Goal: Manage account settings

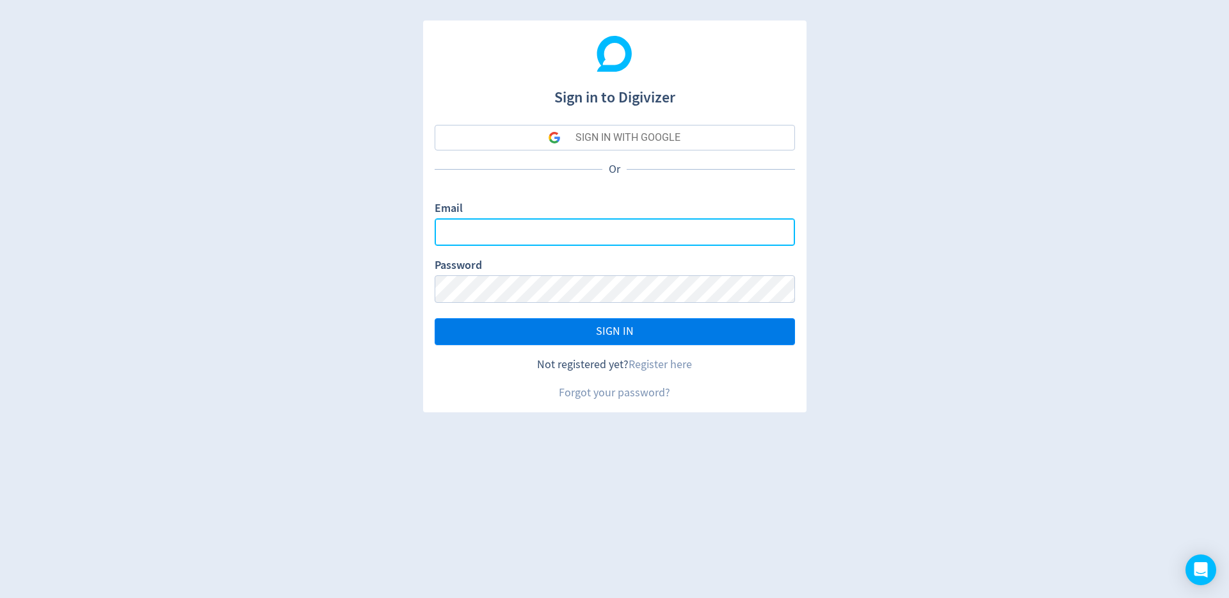
type input "[EMAIL_ADDRESS][DOMAIN_NAME]"
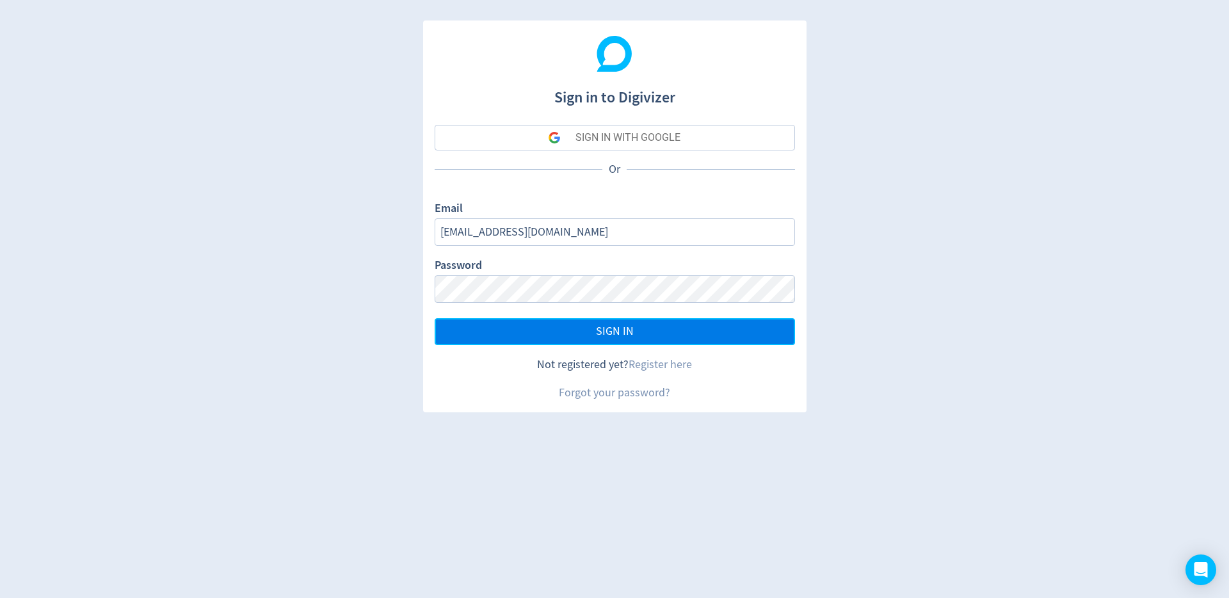
click at [572, 326] on button "SIGN IN" at bounding box center [615, 331] width 360 height 27
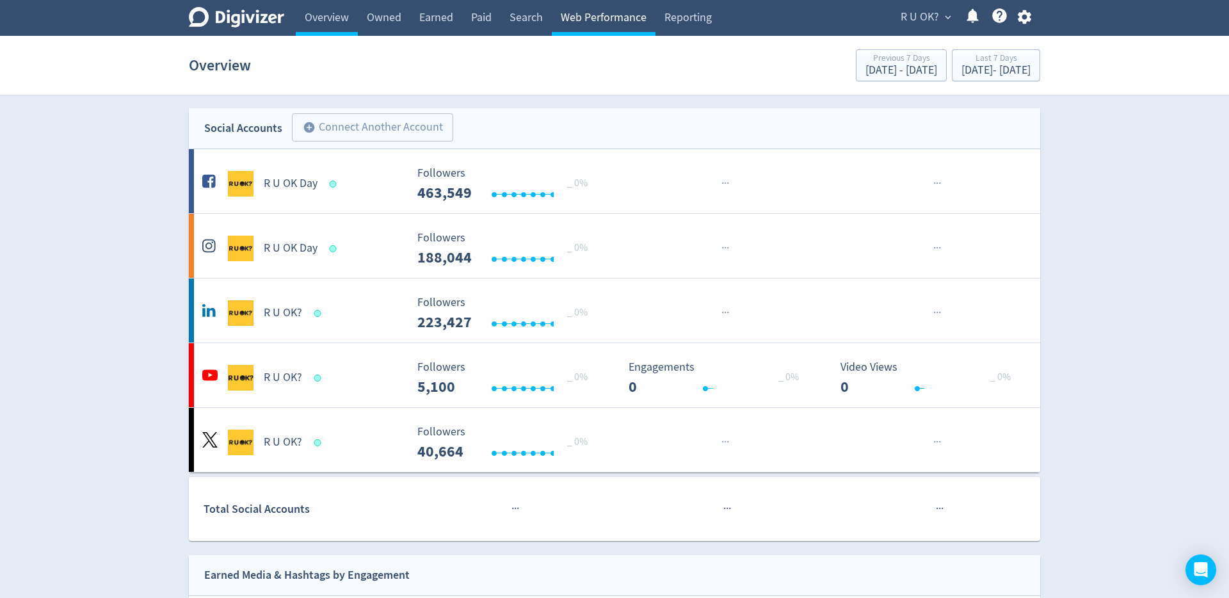
click at [565, 21] on link "Web Performance" at bounding box center [604, 18] width 104 height 36
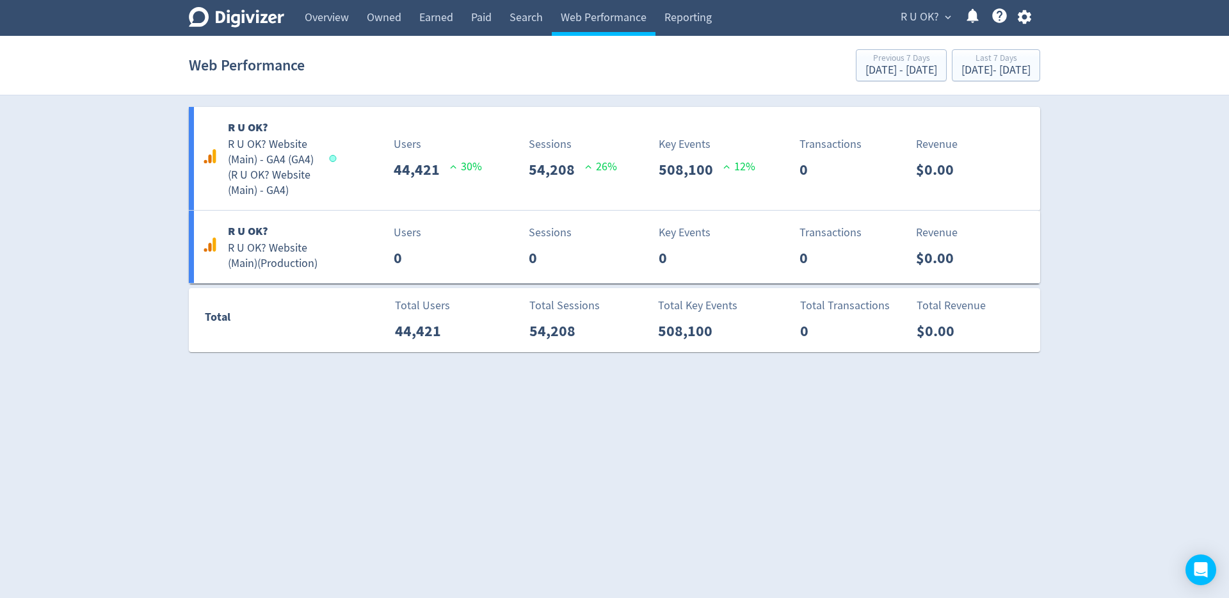
click at [252, 35] on div "Digivizer Logo [PERSON_NAME] Logo" at bounding box center [236, 18] width 95 height 36
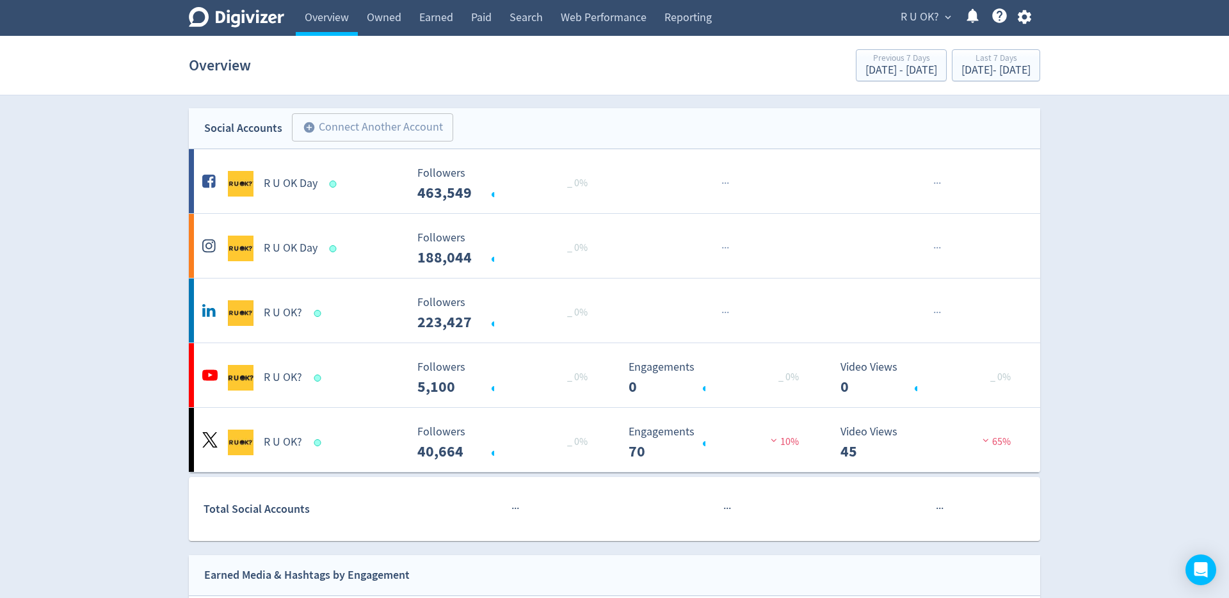
click at [254, 28] on div "Digivizer Logo" at bounding box center [236, 19] width 95 height 25
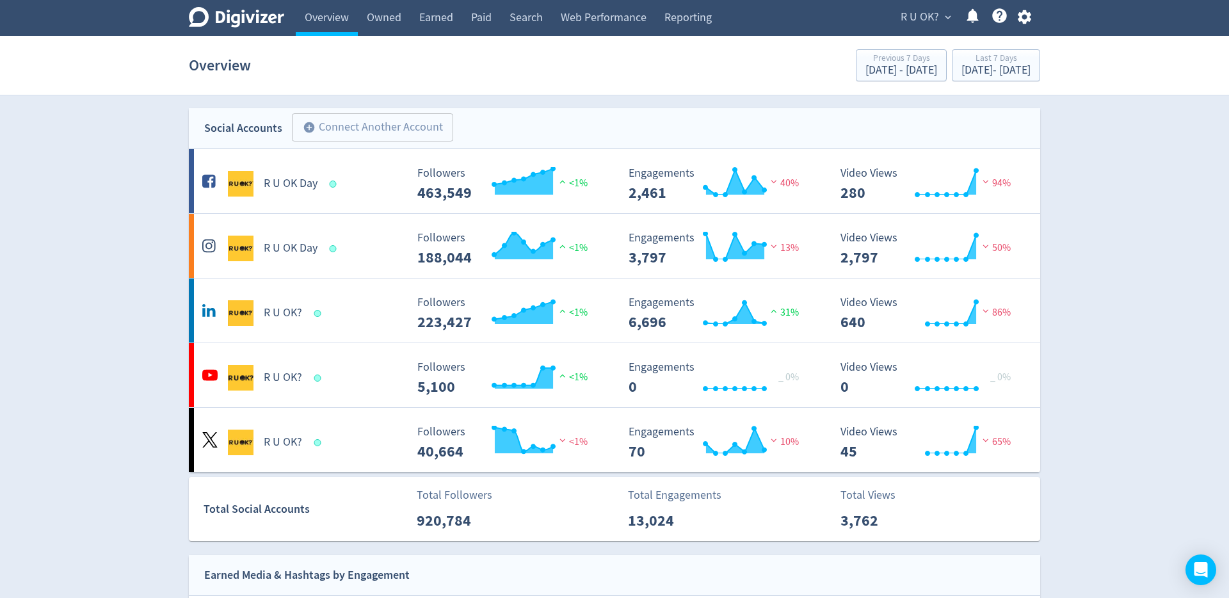
click at [223, 27] on icon "Digivizer Logo" at bounding box center [236, 17] width 95 height 20
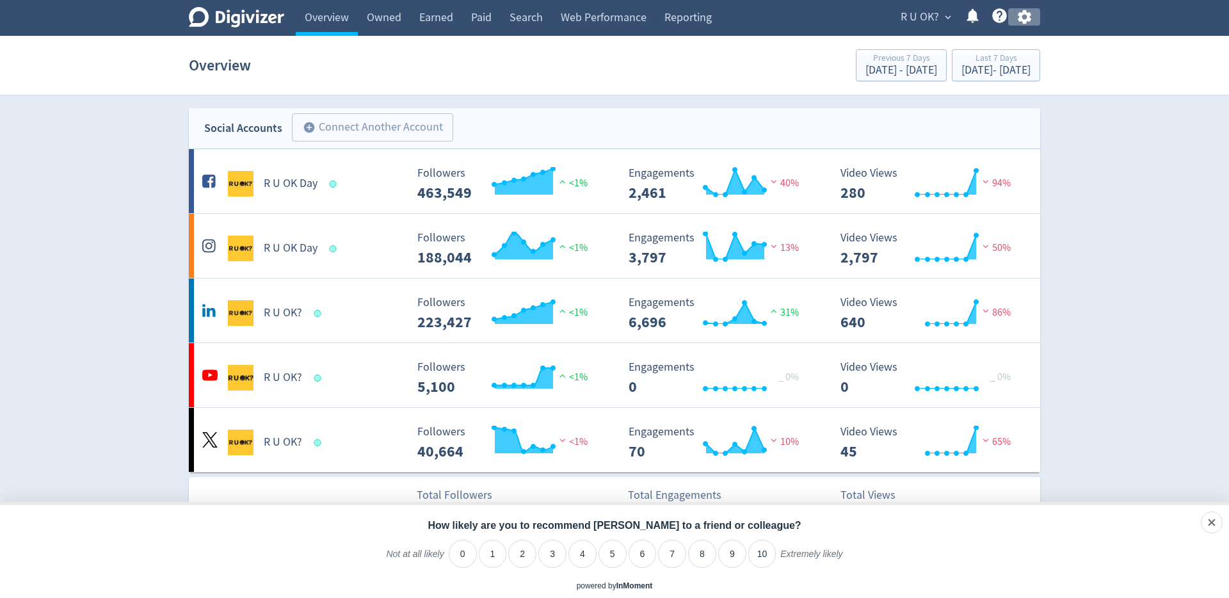
click at [1032, 20] on icon "button" at bounding box center [1024, 16] width 17 height 17
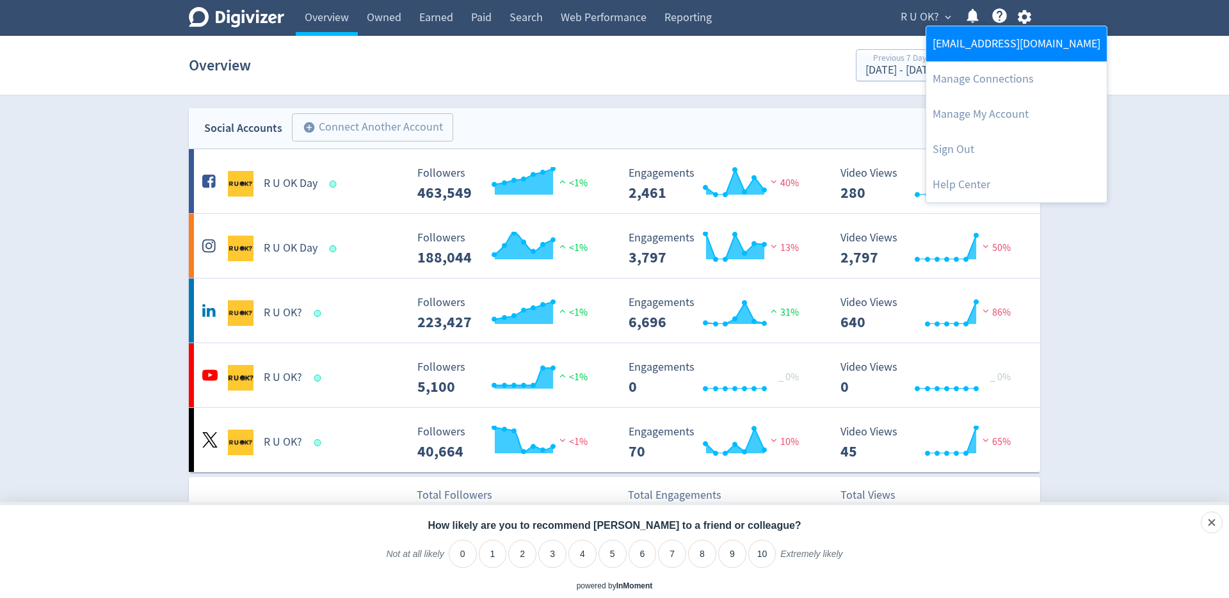
click at [986, 41] on link "[EMAIL_ADDRESS][DOMAIN_NAME]" at bounding box center [1016, 43] width 181 height 35
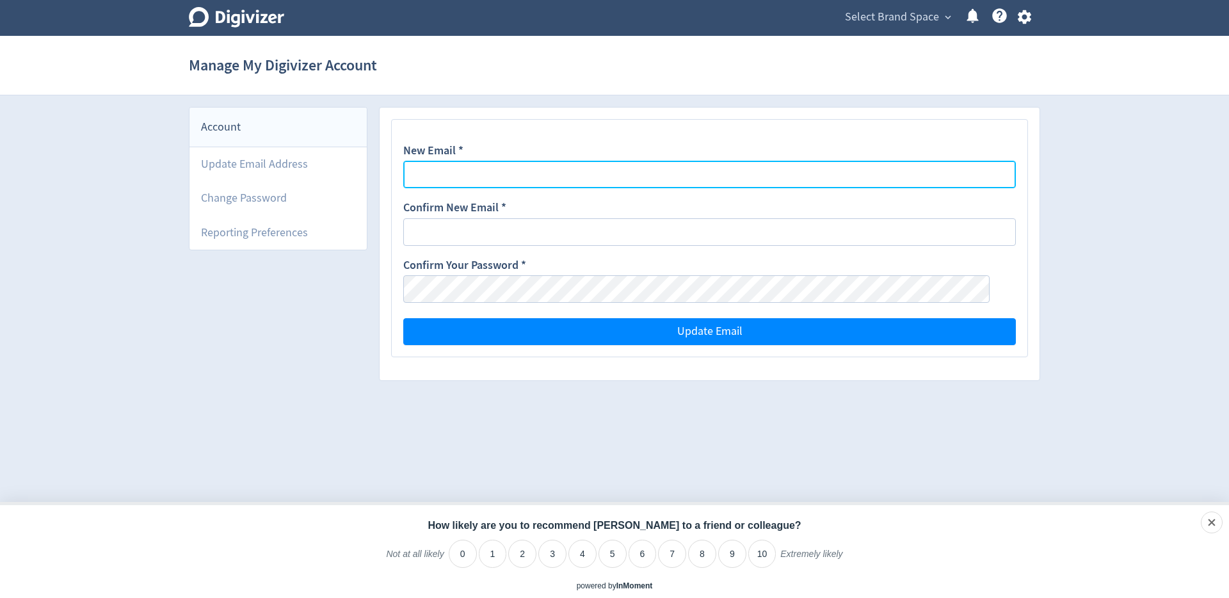
type input "[EMAIL_ADDRESS][DOMAIN_NAME]"
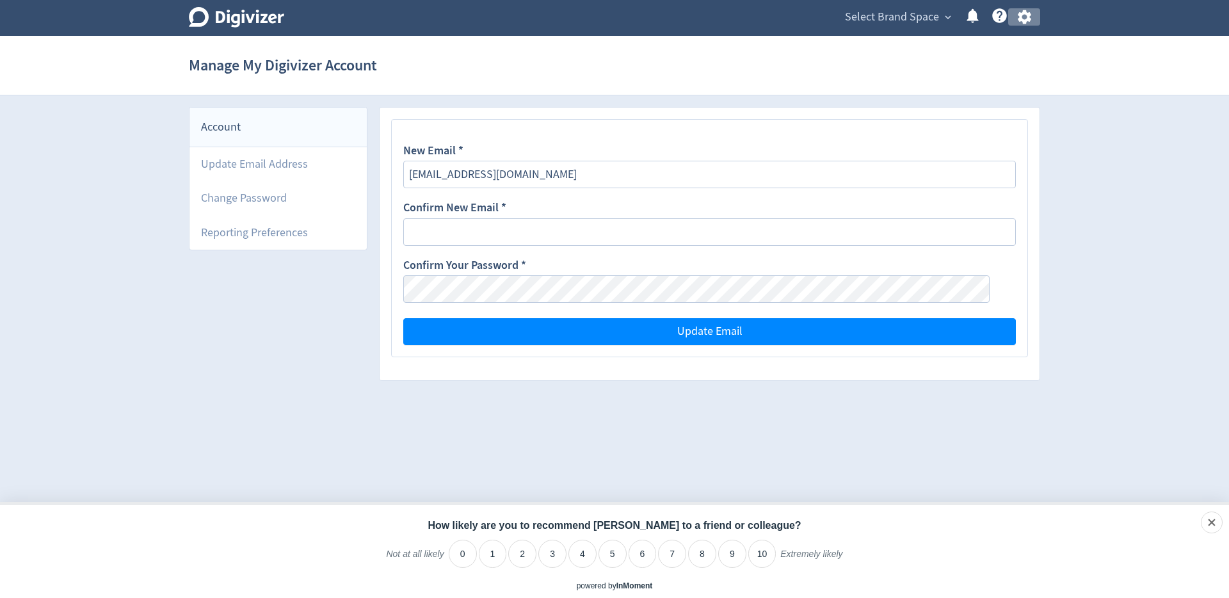
click at [1026, 22] on icon "button" at bounding box center [1024, 16] width 17 height 17
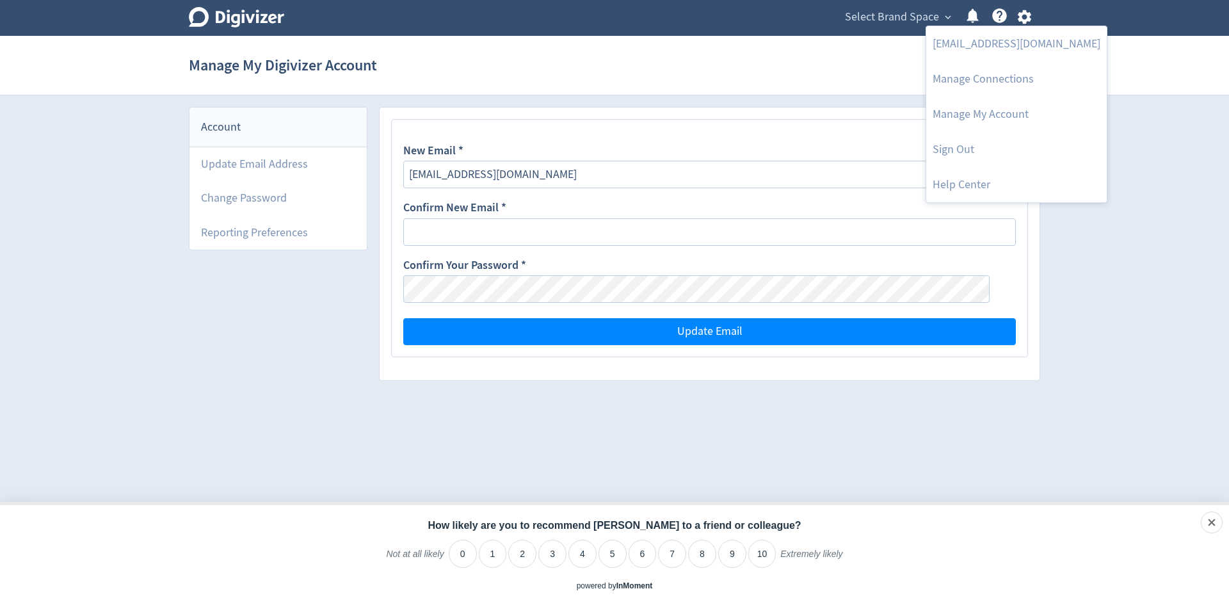
click at [924, 22] on div at bounding box center [614, 299] width 1229 height 598
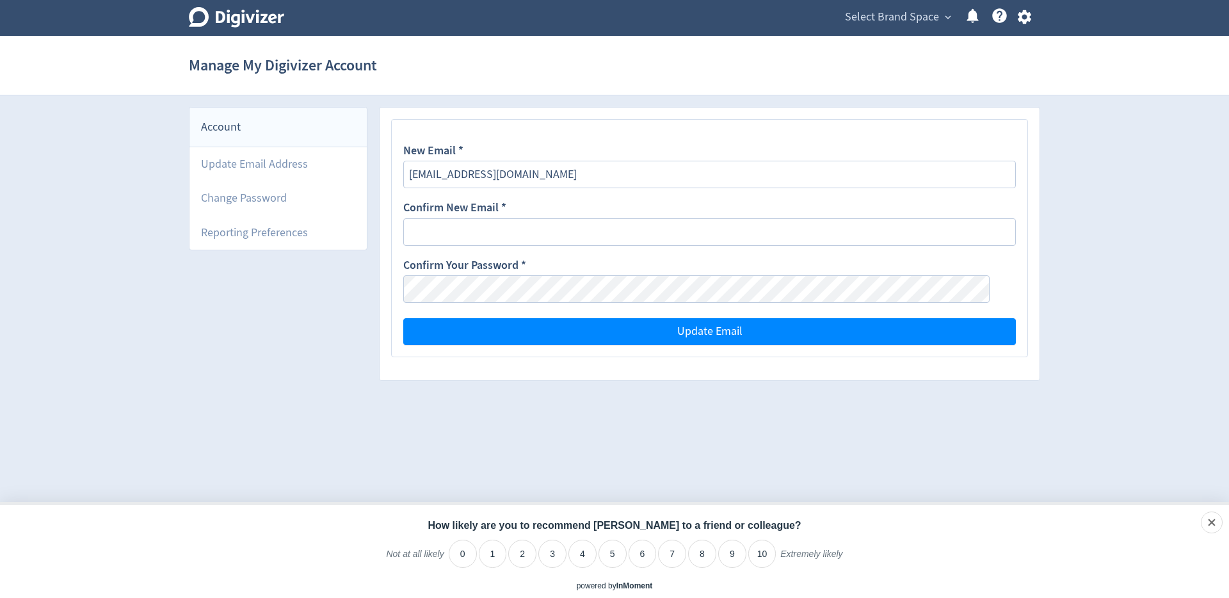
click at [911, 22] on body "Digivizer Logo [PERSON_NAME] Logo Select Brand Space expand_more Help Center - …" at bounding box center [614, 196] width 1229 height 392
click at [914, 15] on span "Select Brand Space" at bounding box center [892, 17] width 94 height 20
click at [926, 47] on link "R U OK?" at bounding box center [928, 45] width 51 height 35
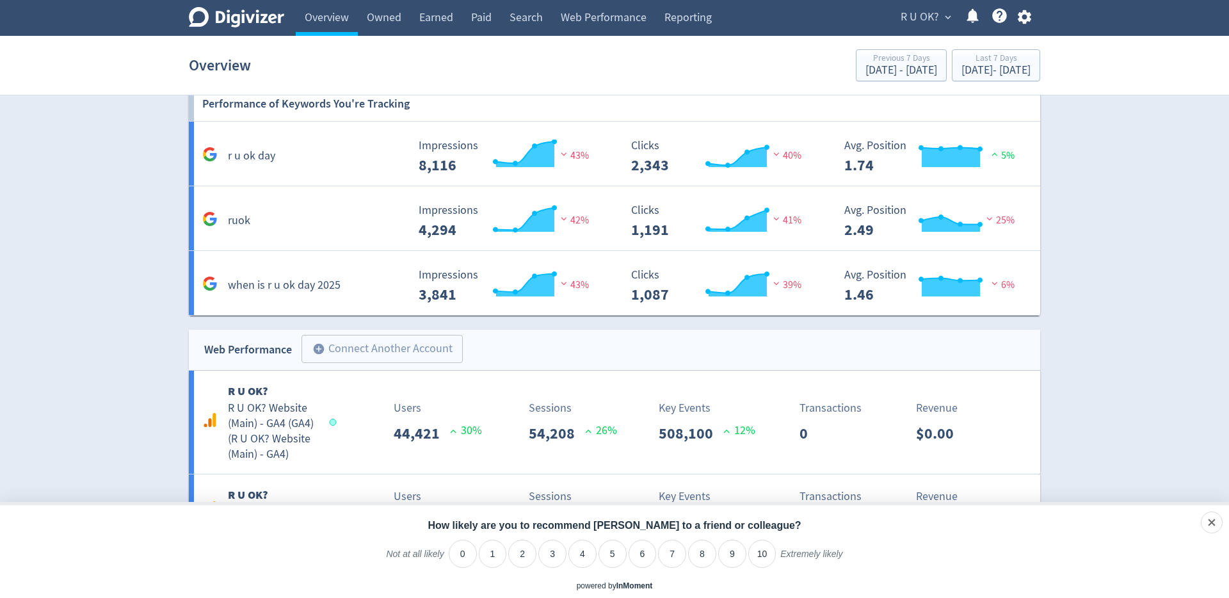
scroll to position [1525, 0]
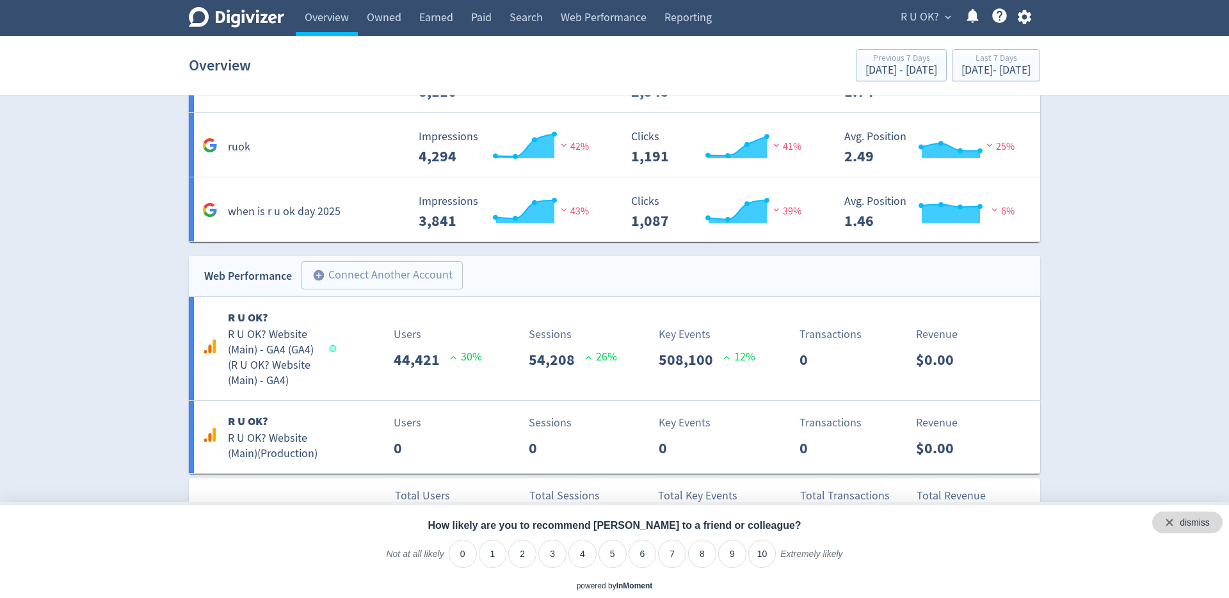
click at [1212, 522] on div "dismiss" at bounding box center [1187, 522] width 70 height 22
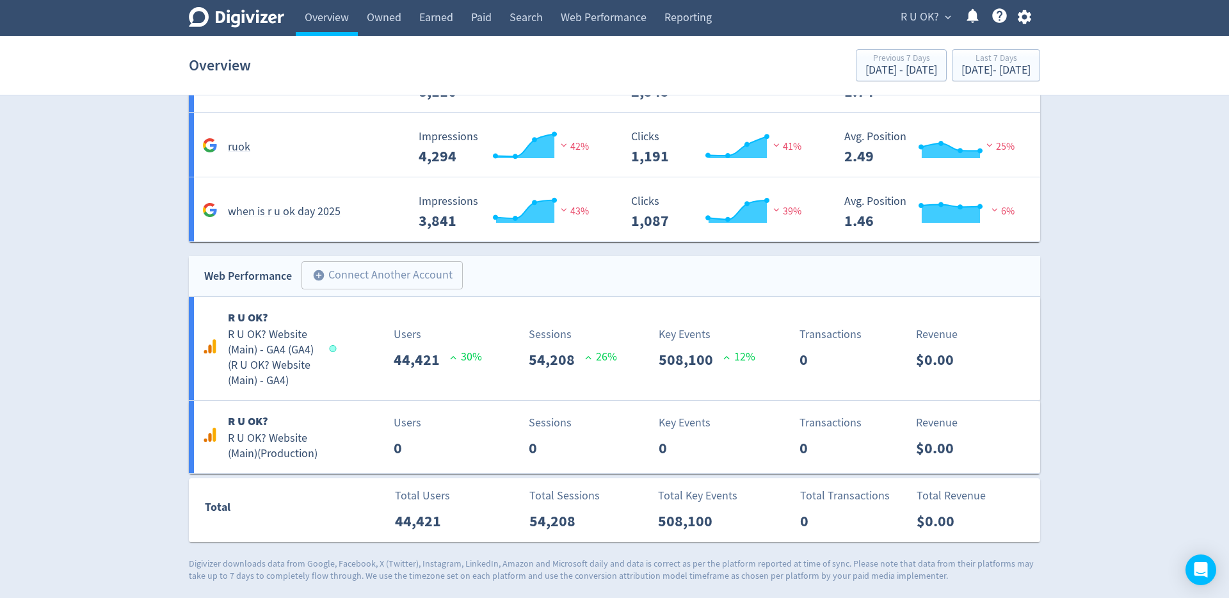
click at [969, 21] on icon at bounding box center [972, 15] width 17 height 17
click at [1003, 24] on link "Help Center - Searchable support on using Digivizer" at bounding box center [999, 18] width 17 height 22
click at [1030, 24] on icon "button" at bounding box center [1024, 16] width 17 height 17
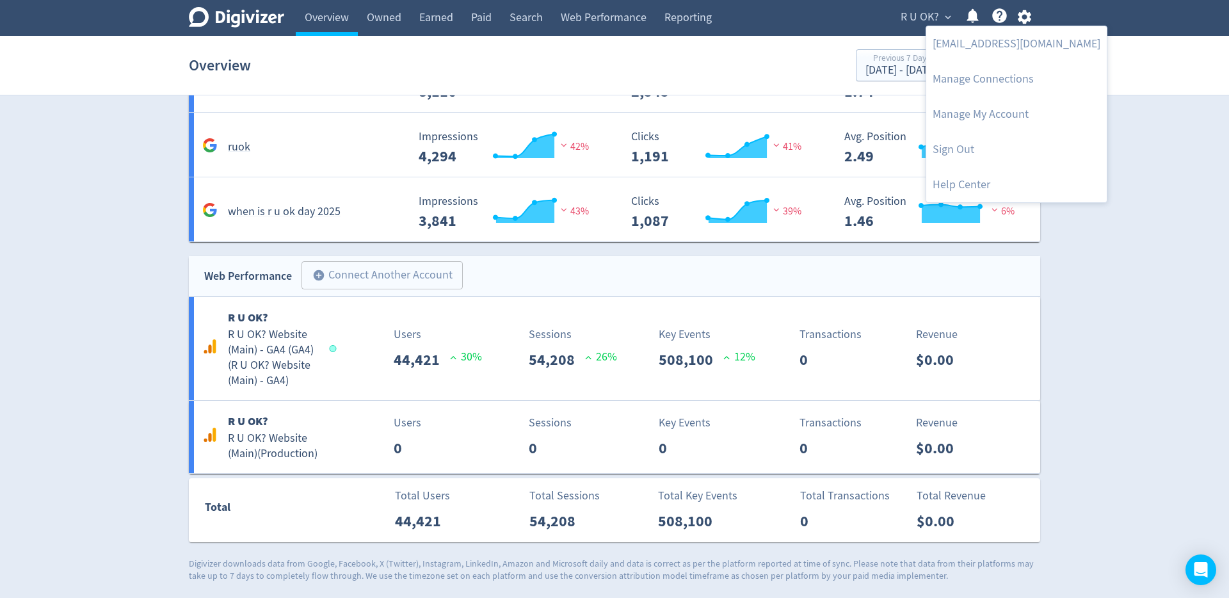
click at [1120, 218] on div at bounding box center [614, 299] width 1229 height 598
